Goal: Information Seeking & Learning: Learn about a topic

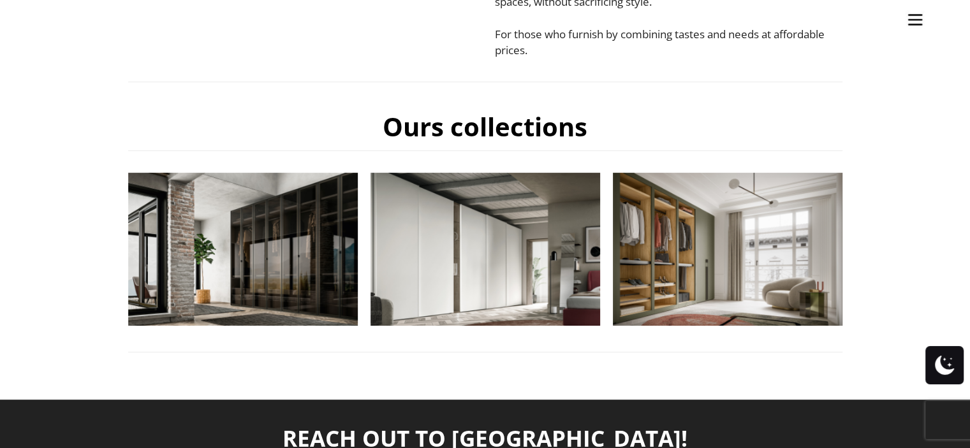
scroll to position [447, 0]
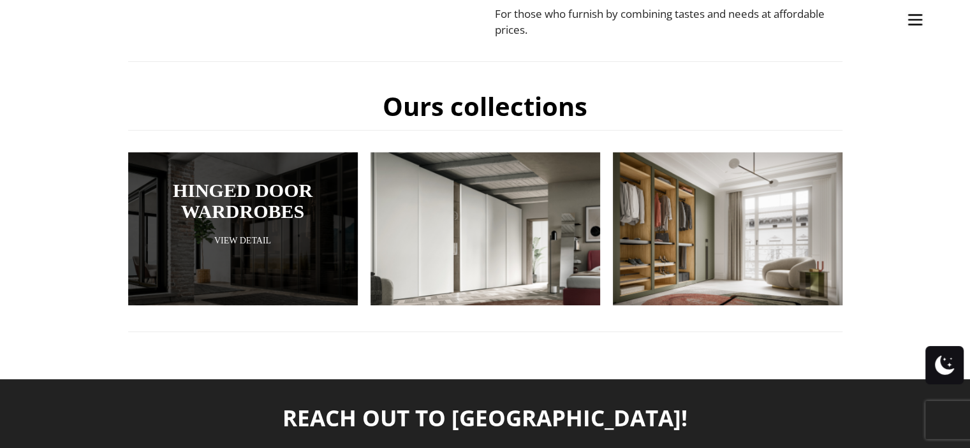
click at [264, 238] on link "View Detail" at bounding box center [243, 241] width 166 height 12
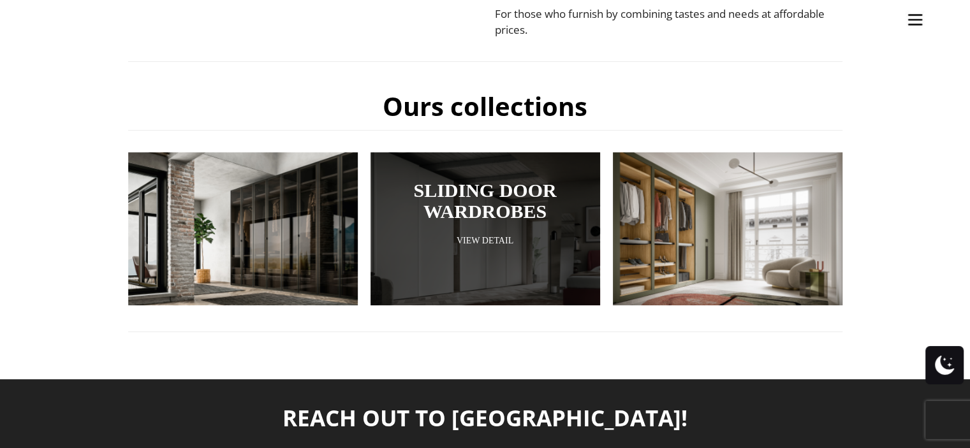
click at [477, 189] on link "Sliding Door Wardrobes" at bounding box center [486, 201] width 166 height 42
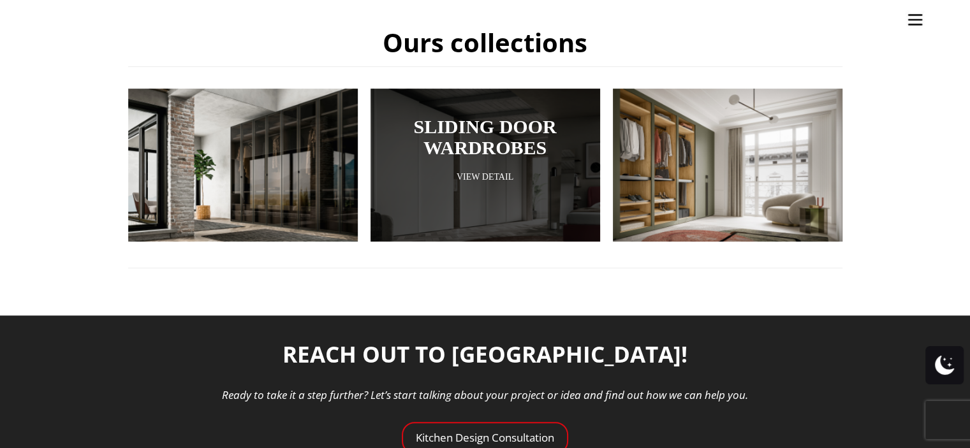
click at [475, 136] on link "Sliding Door Wardrobes" at bounding box center [486, 137] width 166 height 42
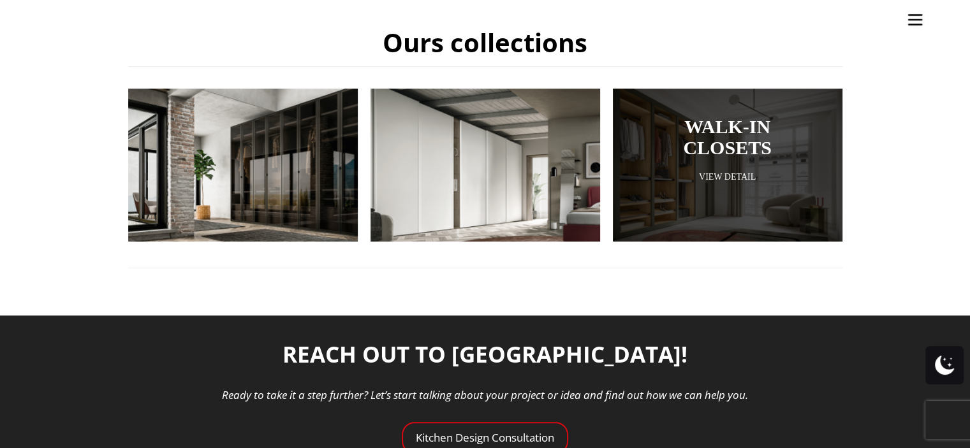
click at [731, 147] on link "WALK-IN CLOSETS" at bounding box center [728, 137] width 166 height 42
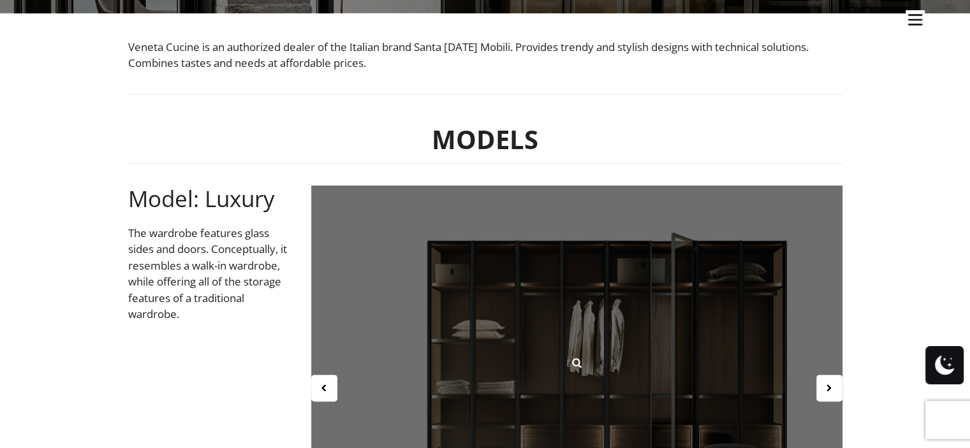
scroll to position [383, 0]
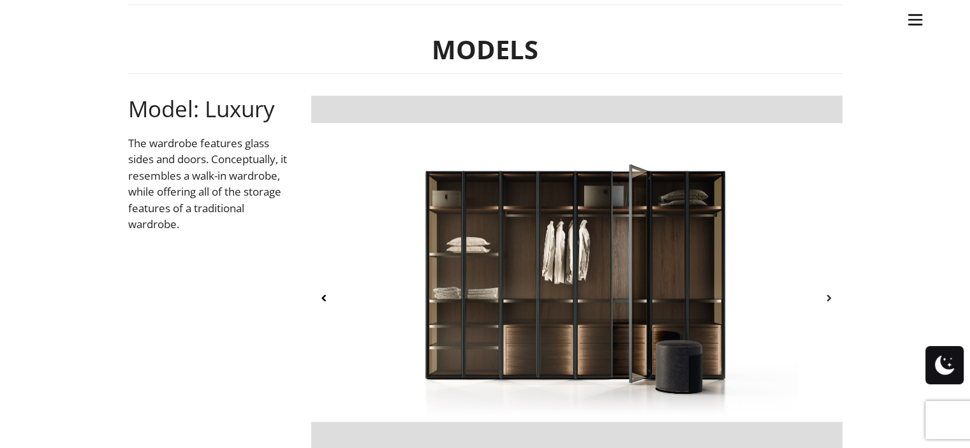
click at [829, 299] on icon at bounding box center [829, 298] width 11 height 11
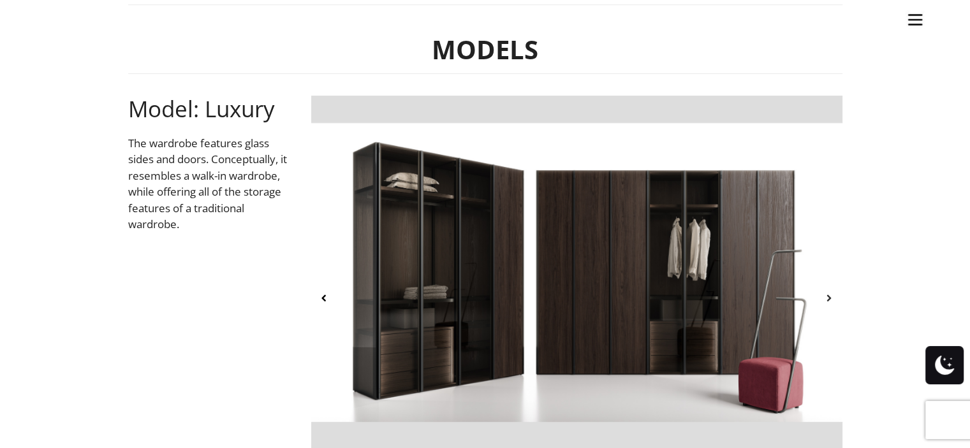
click at [827, 302] on icon at bounding box center [829, 298] width 11 height 11
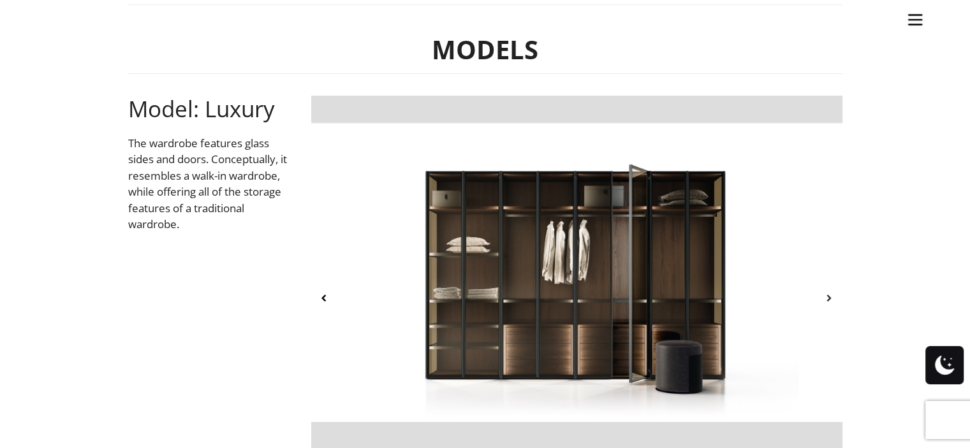
click at [827, 298] on icon at bounding box center [829, 298] width 11 height 11
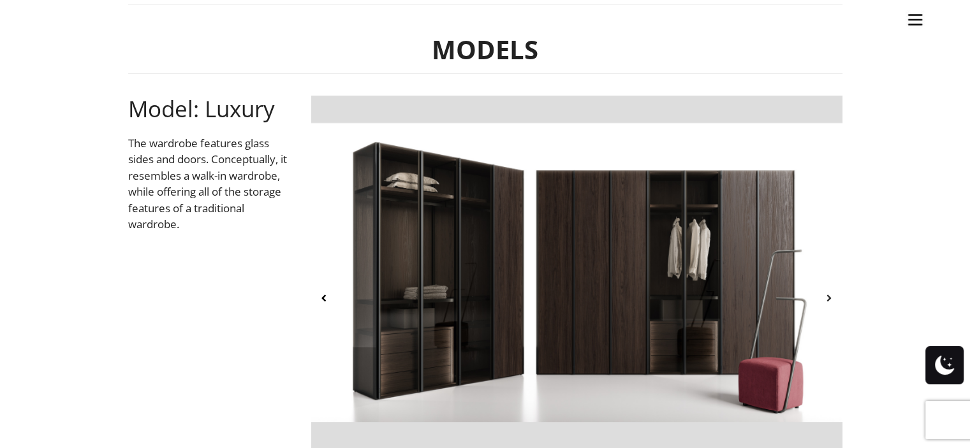
click at [827, 298] on icon at bounding box center [829, 298] width 11 height 11
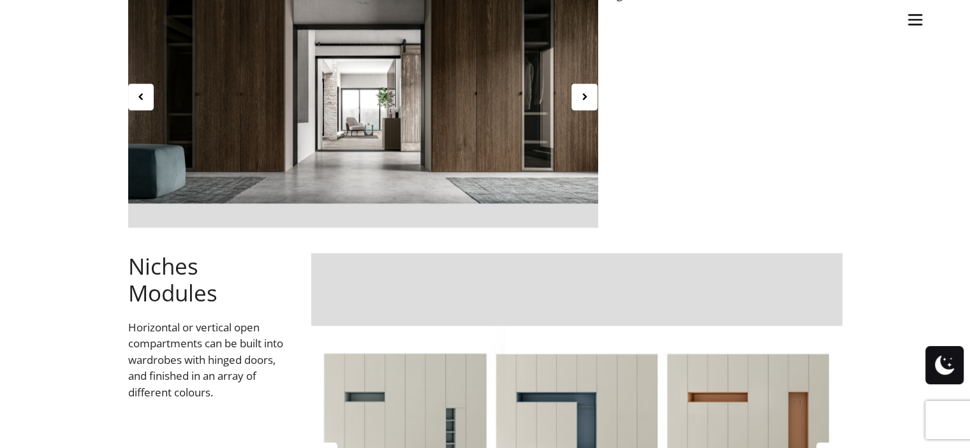
scroll to position [1659, 0]
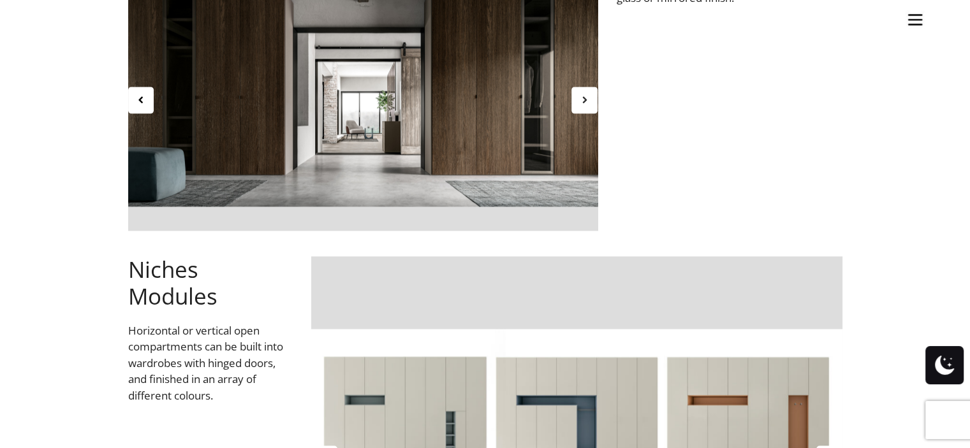
click at [584, 96] on icon at bounding box center [584, 99] width 11 height 11
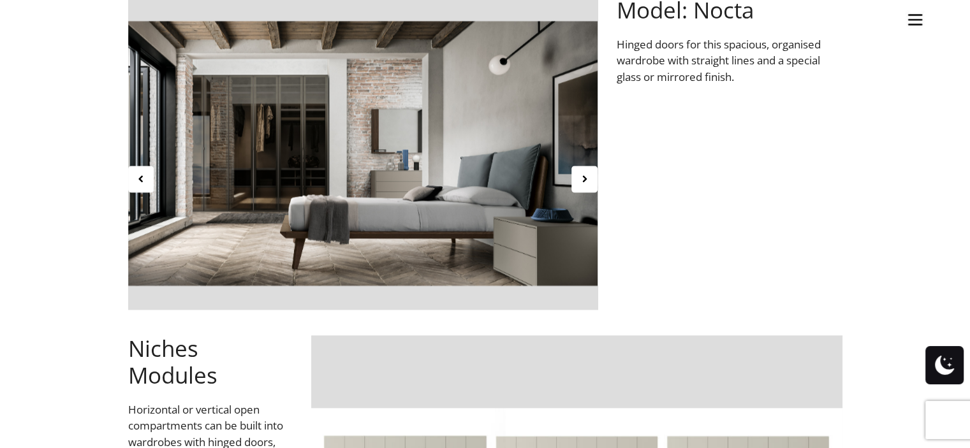
scroll to position [1531, 0]
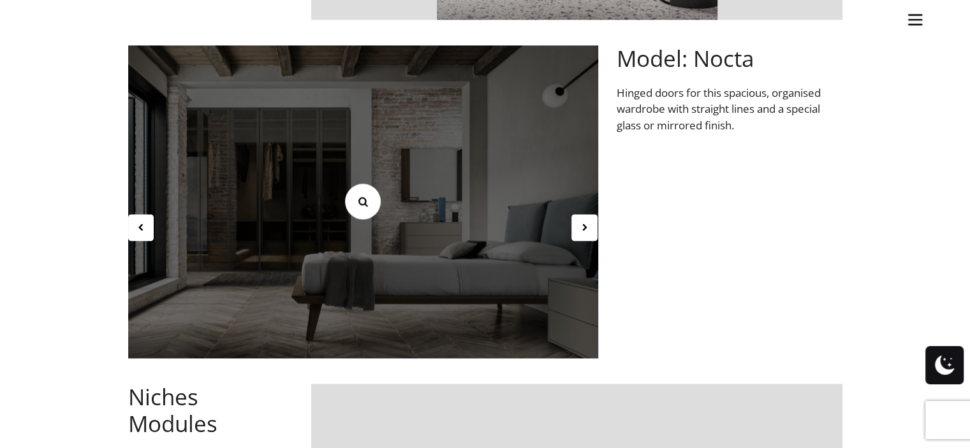
click at [360, 201] on icon at bounding box center [363, 202] width 14 height 14
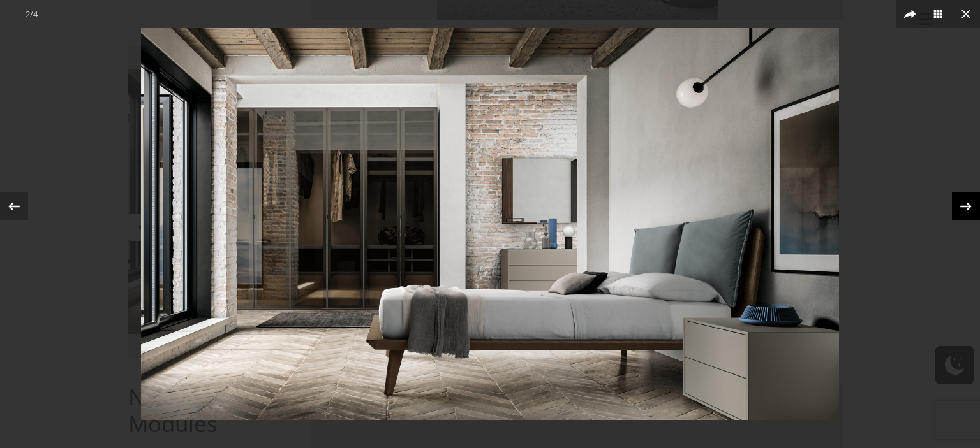
click at [967, 209] on icon at bounding box center [965, 206] width 11 height 8
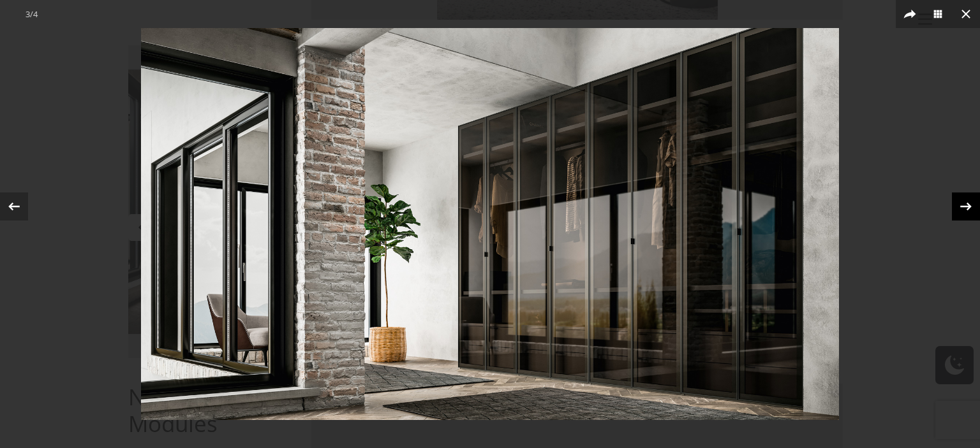
click at [965, 211] on div "3 / 4" at bounding box center [490, 224] width 980 height 448
click at [632, 265] on img at bounding box center [490, 224] width 698 height 392
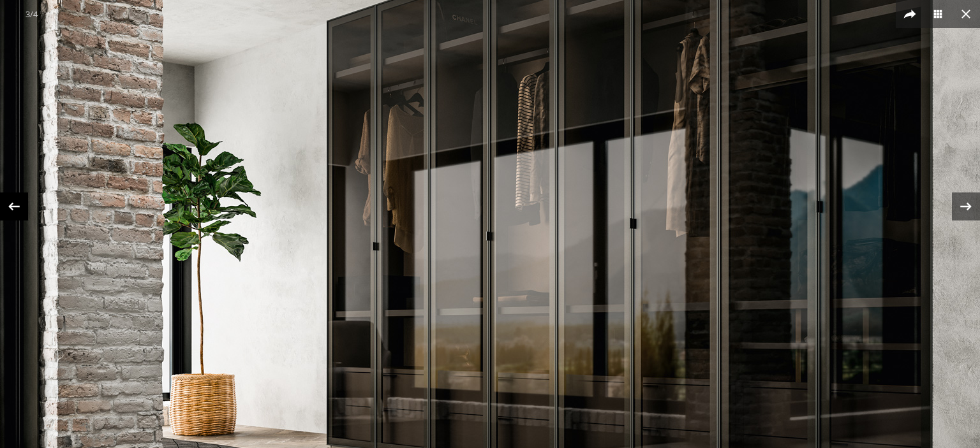
click at [13, 205] on icon at bounding box center [13, 206] width 19 height 19
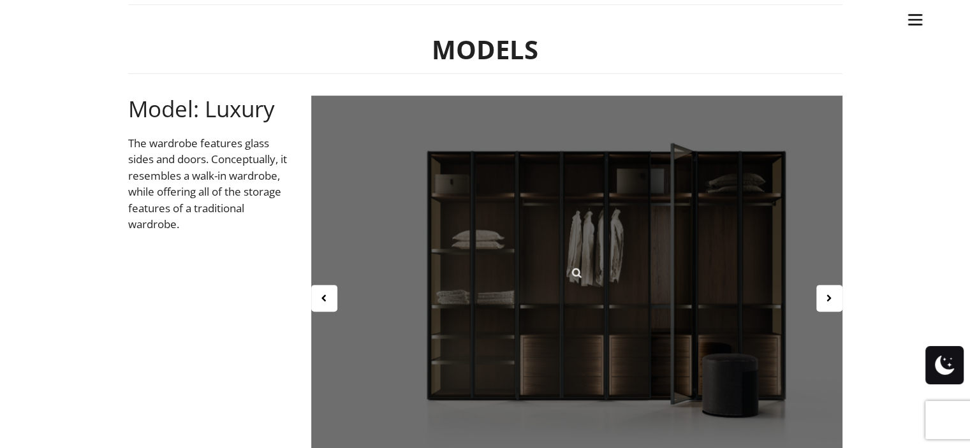
scroll to position [128, 0]
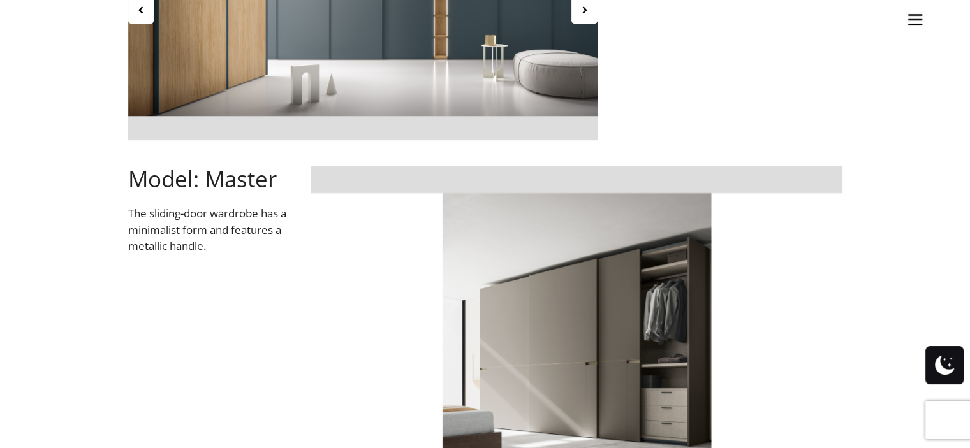
scroll to position [1085, 0]
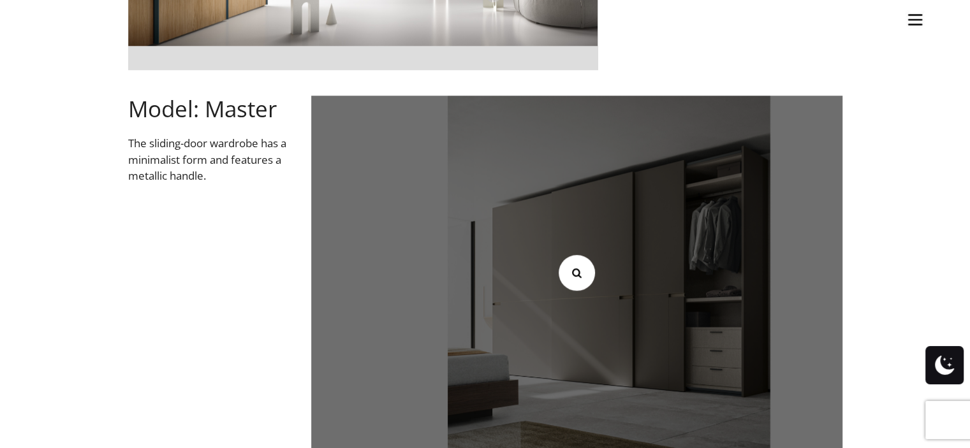
click at [578, 279] on icon at bounding box center [577, 273] width 14 height 14
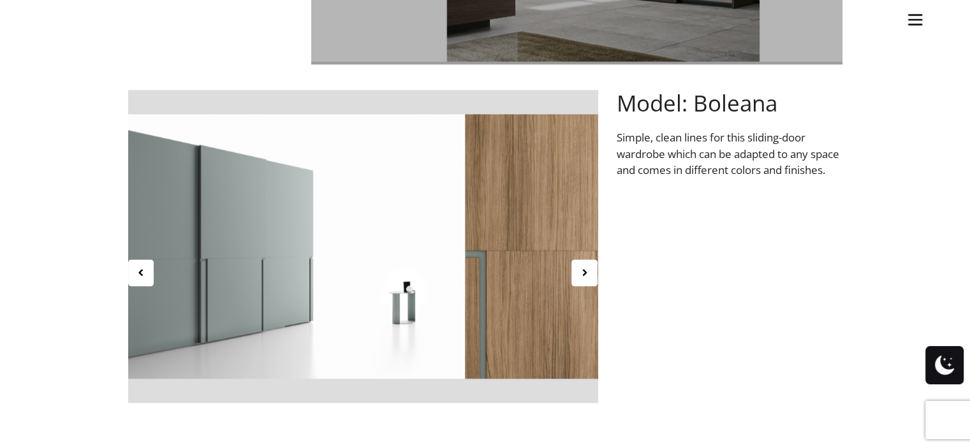
scroll to position [1595, 0]
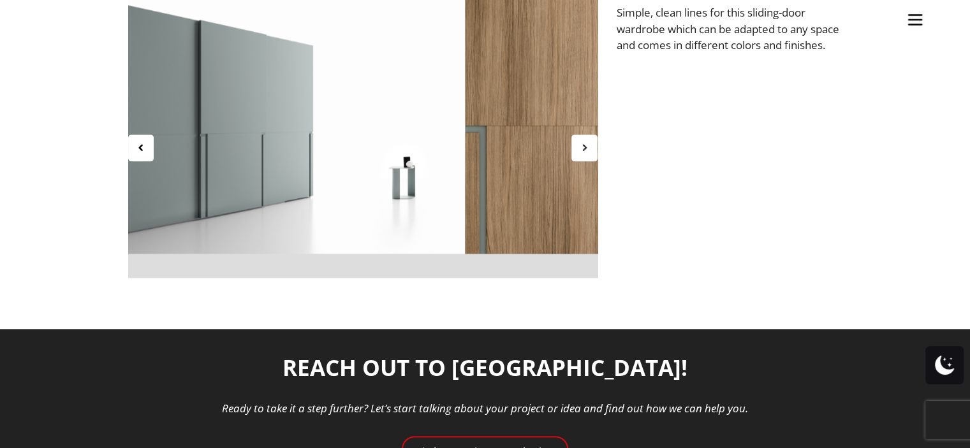
click at [581, 149] on icon at bounding box center [584, 147] width 11 height 11
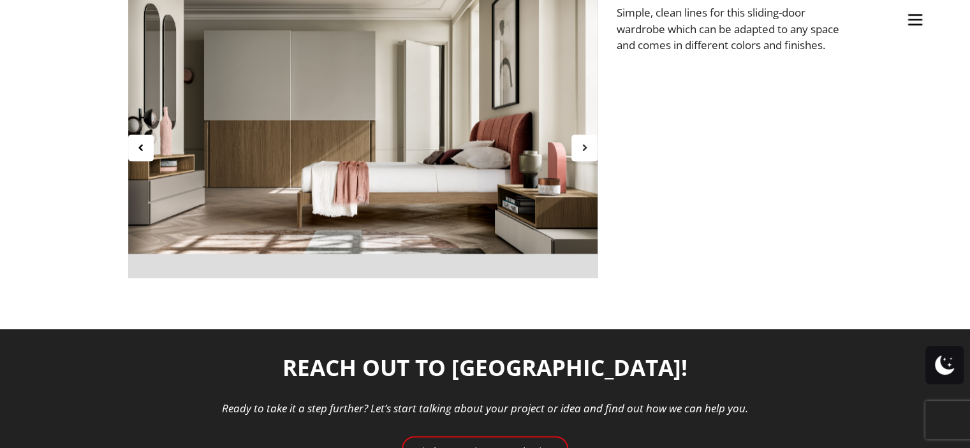
click at [583, 146] on icon at bounding box center [584, 147] width 11 height 11
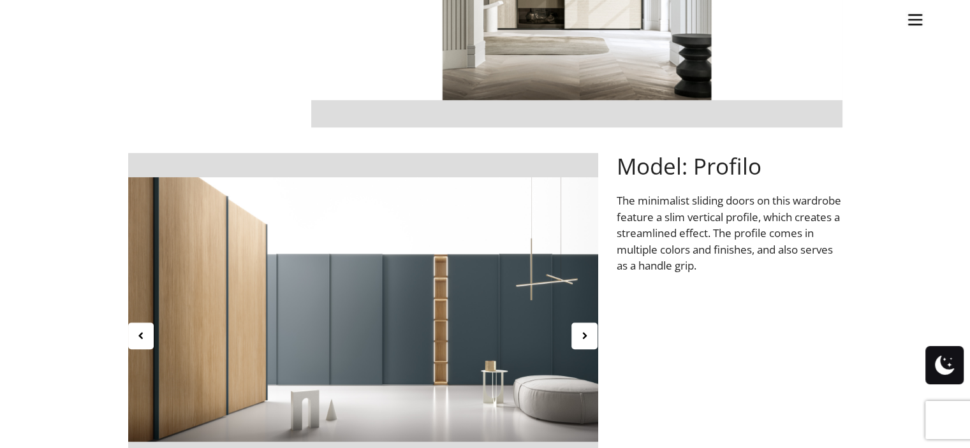
scroll to position [306, 0]
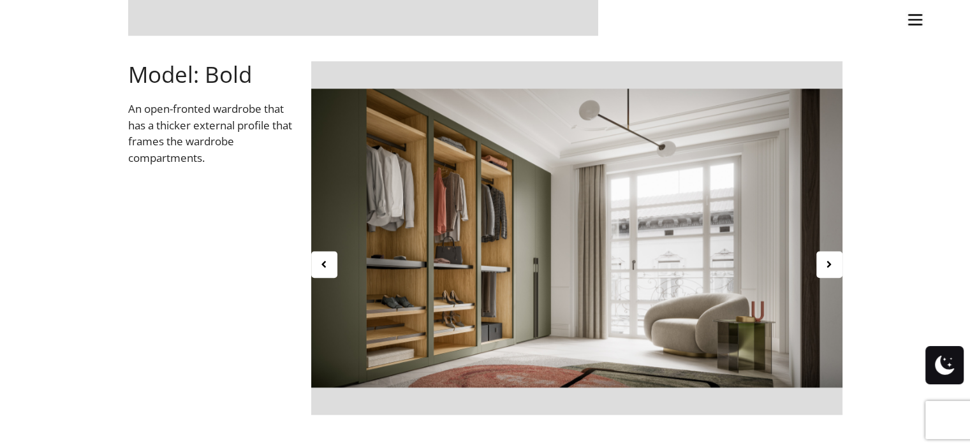
scroll to position [1340, 0]
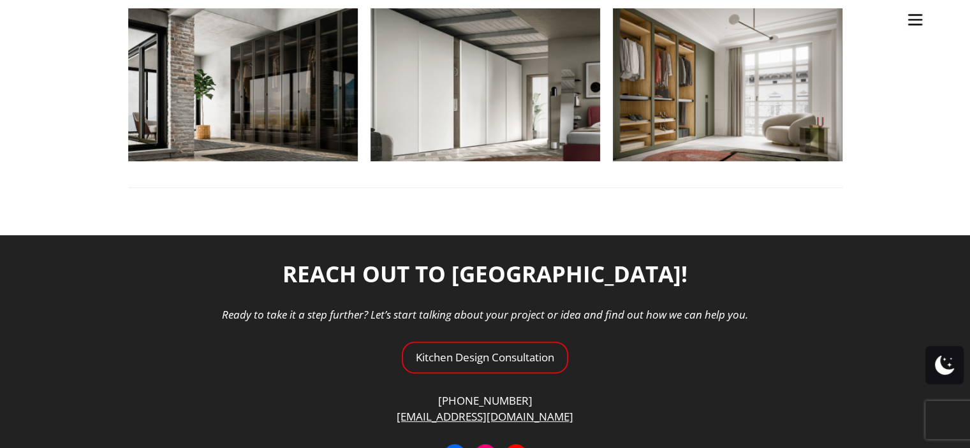
scroll to position [702, 0]
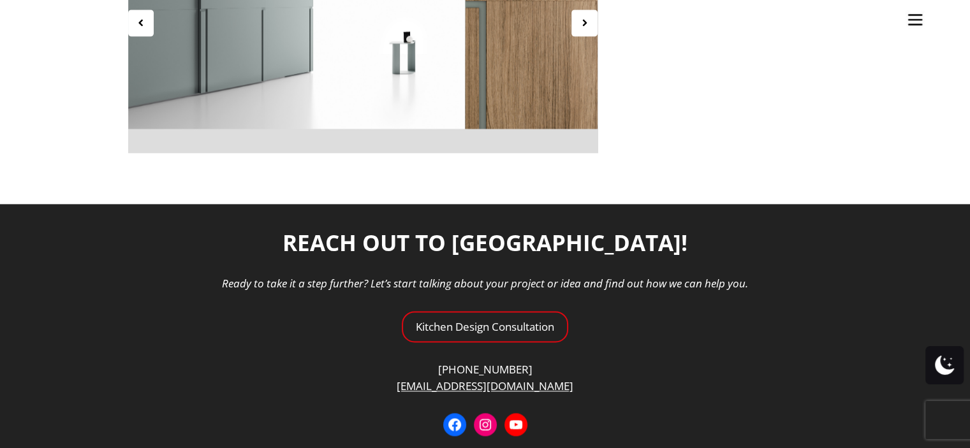
scroll to position [1722, 0]
